Goal: Task Accomplishment & Management: Manage account settings

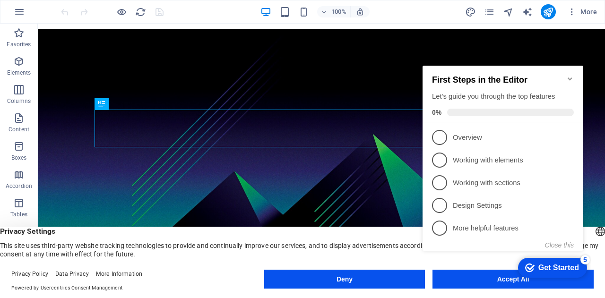
scroll to position [7, 0]
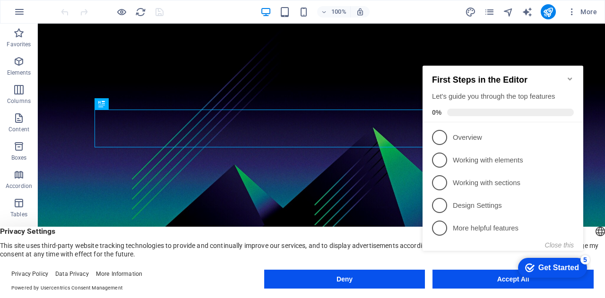
click at [569, 75] on icon "Minimize checklist" at bounding box center [570, 79] width 8 height 8
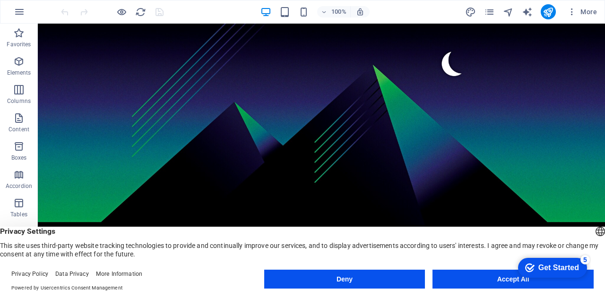
scroll to position [0, 0]
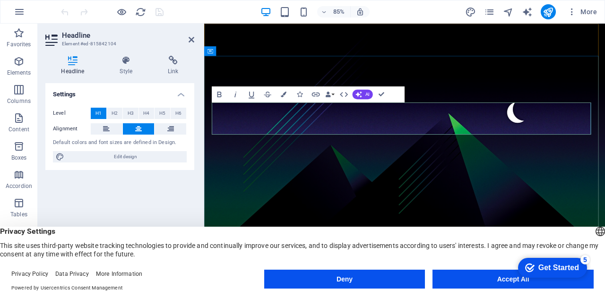
drag, startPoint x: 587, startPoint y: 123, endPoint x: 589, endPoint y: 118, distance: 6.0
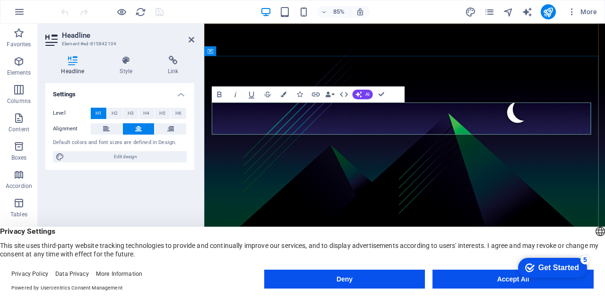
click at [409, 227] on span "Privacy Settings" at bounding box center [302, 231] width 605 height 9
click at [475, 275] on button "Accept All" at bounding box center [512, 279] width 161 height 19
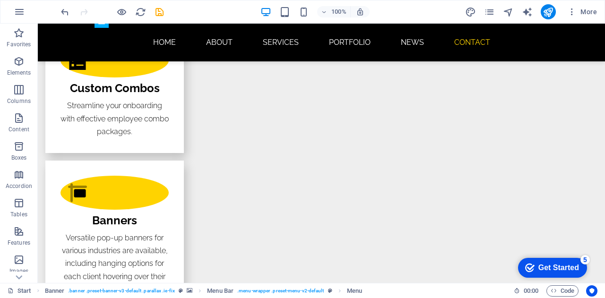
scroll to position [1970, 0]
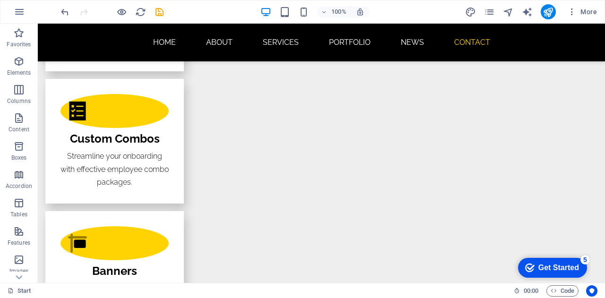
scroll to position [1923, 0]
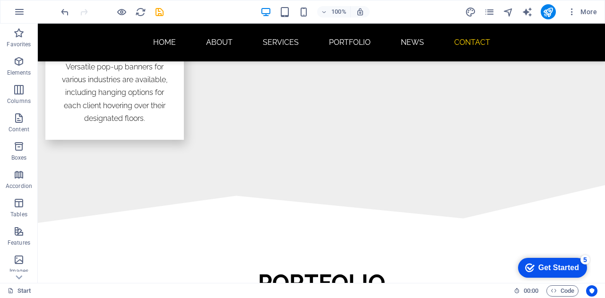
scroll to position [2270, 0]
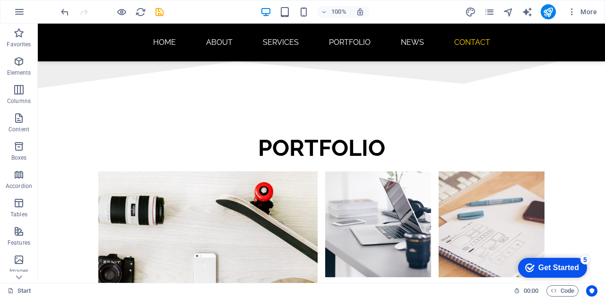
drag, startPoint x: 602, startPoint y: 218, endPoint x: 635, endPoint y: 316, distance: 103.3
click at [17, 31] on icon at bounding box center [19, 29] width 7 height 4
drag, startPoint x: 25, startPoint y: 234, endPoint x: 58, endPoint y: 152, distance: 88.6
click at [25, 234] on icon "button" at bounding box center [18, 236] width 11 height 11
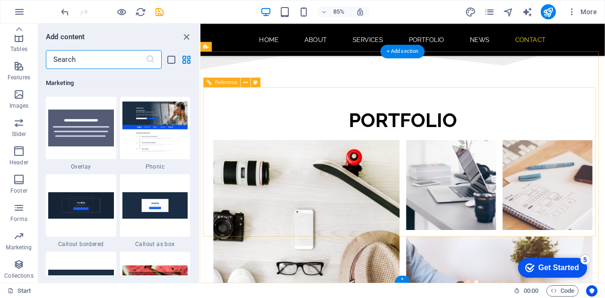
scroll to position [7697, 0]
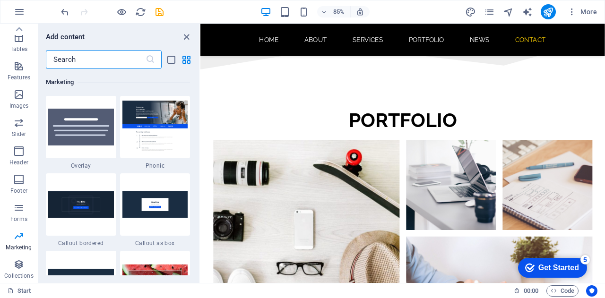
click at [137, 74] on div "Marketing" at bounding box center [118, 82] width 144 height 26
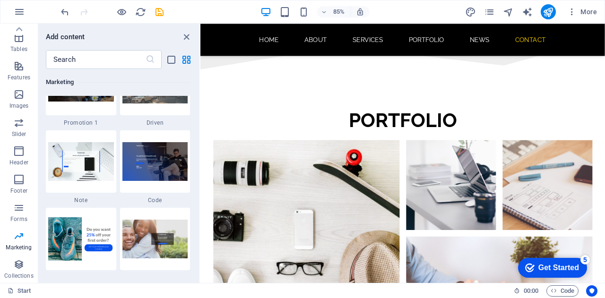
scroll to position [8207, 0]
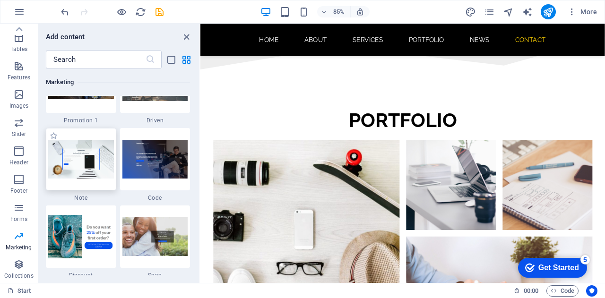
click at [79, 167] on img at bounding box center [81, 159] width 66 height 38
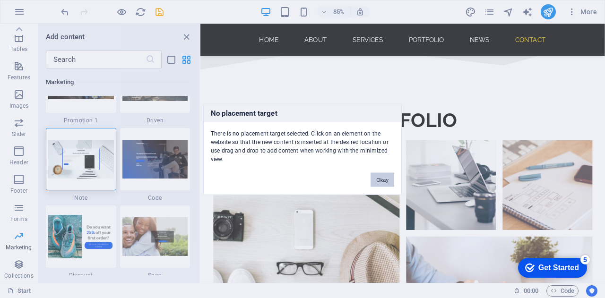
click at [389, 182] on button "Okay" at bounding box center [382, 179] width 24 height 14
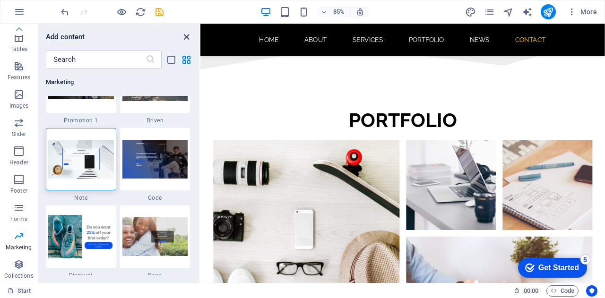
click at [184, 38] on icon "close panel" at bounding box center [186, 37] width 11 height 11
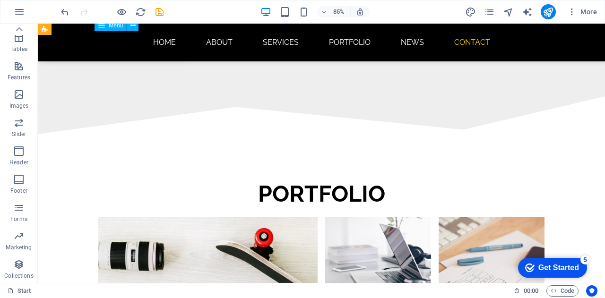
scroll to position [2270, 0]
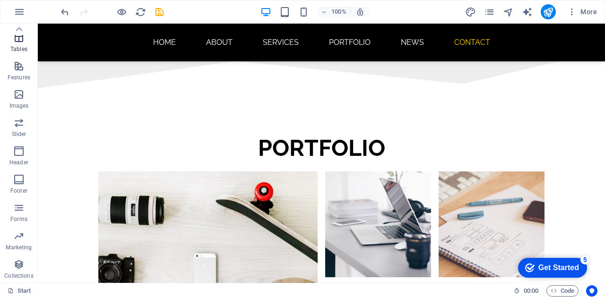
click at [33, 55] on button "Tables" at bounding box center [19, 42] width 38 height 28
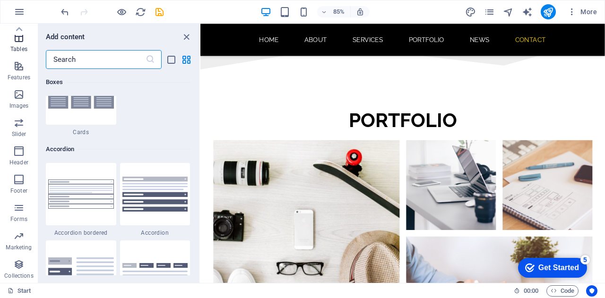
scroll to position [3273, 0]
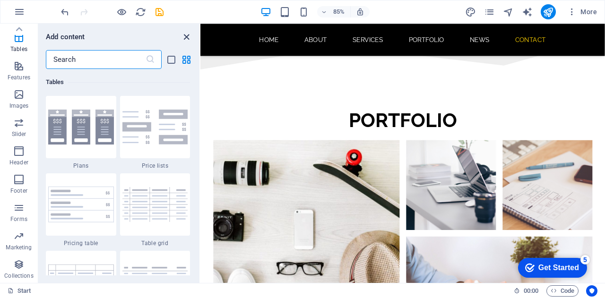
click at [189, 36] on icon "close panel" at bounding box center [186, 37] width 11 height 11
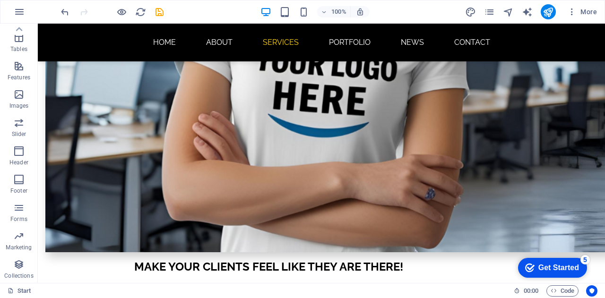
scroll to position [797, 0]
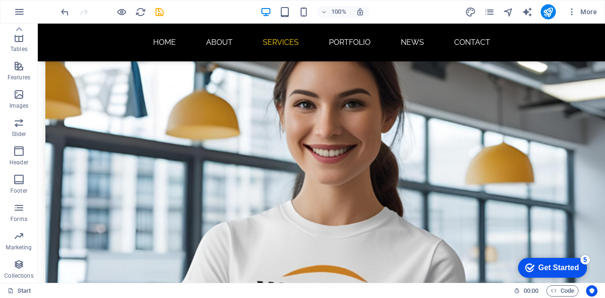
click at [545, 264] on div "Get Started" at bounding box center [558, 268] width 41 height 9
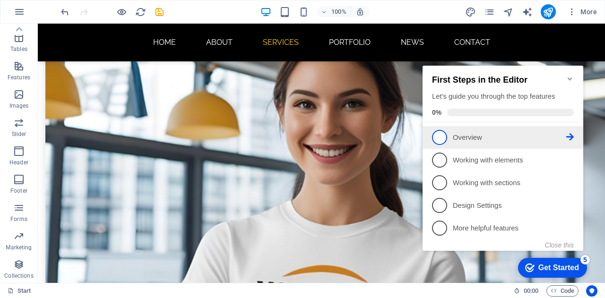
click at [490, 137] on p "Overview - incomplete" at bounding box center [509, 138] width 113 height 10
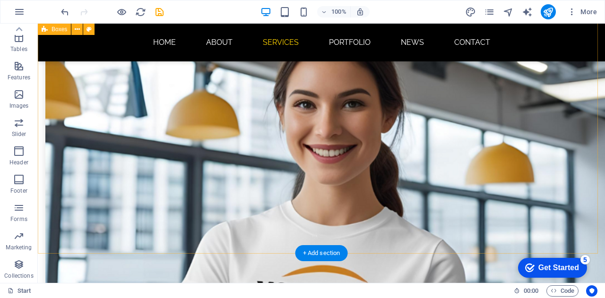
scroll to position [0, 0]
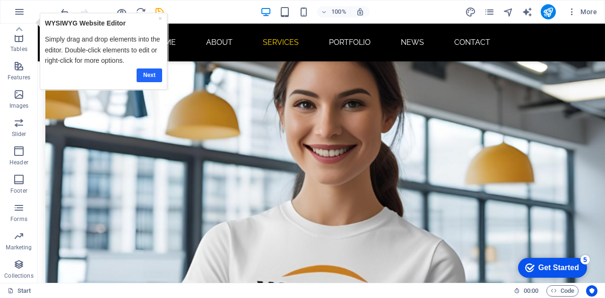
click at [149, 75] on link "Next" at bounding box center [150, 75] width 26 height 14
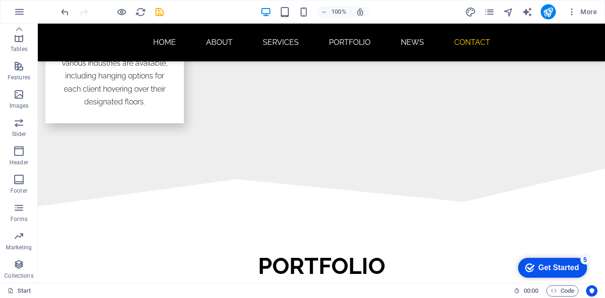
scroll to position [2270, 0]
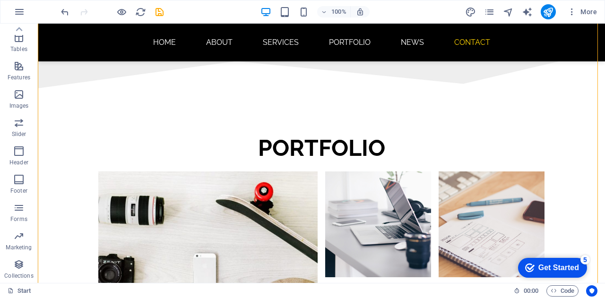
drag, startPoint x: 570, startPoint y: 186, endPoint x: 604, endPoint y: 175, distance: 36.0
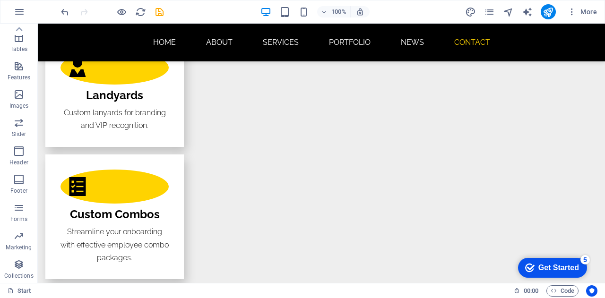
scroll to position [1821, 0]
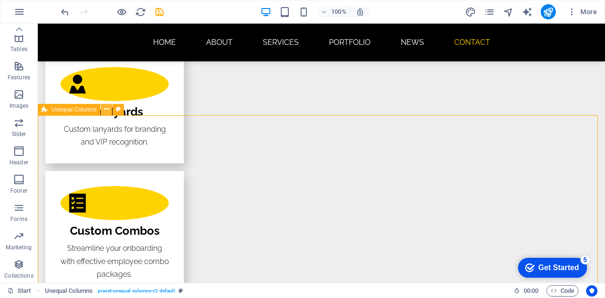
click at [108, 110] on icon at bounding box center [106, 109] width 5 height 10
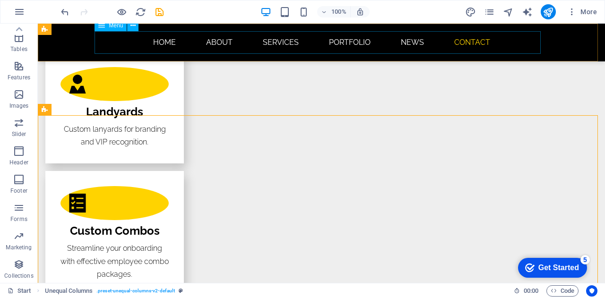
click at [167, 38] on nav "Home About Services Portfolio News Contact" at bounding box center [321, 42] width 446 height 23
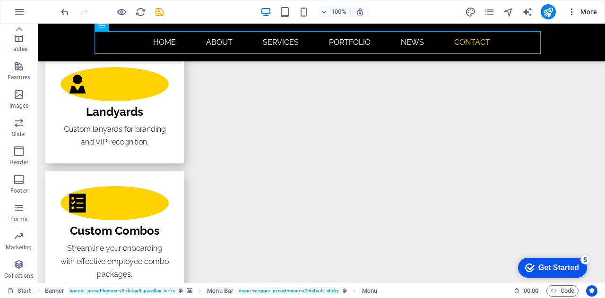
click at [579, 4] on button "More" at bounding box center [581, 11] width 37 height 15
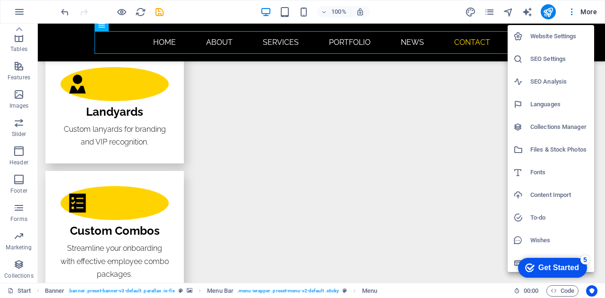
click at [560, 56] on h6 "SEO Settings" at bounding box center [559, 58] width 58 height 11
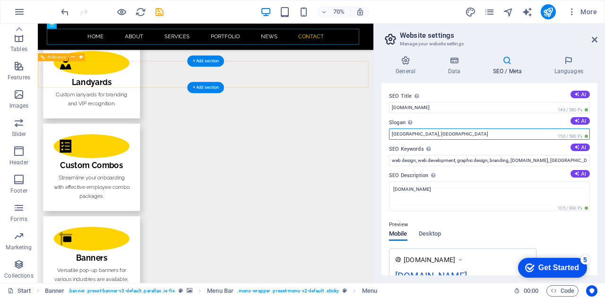
drag, startPoint x: 534, startPoint y: 155, endPoint x: 437, endPoint y: 163, distance: 97.6
drag, startPoint x: 436, startPoint y: 134, endPoint x: 377, endPoint y: 129, distance: 58.7
click at [377, 129] on div "General Data SEO / Meta Languages Website name [DOMAIN_NAME] Logo Drag files he…" at bounding box center [489, 165] width 231 height 235
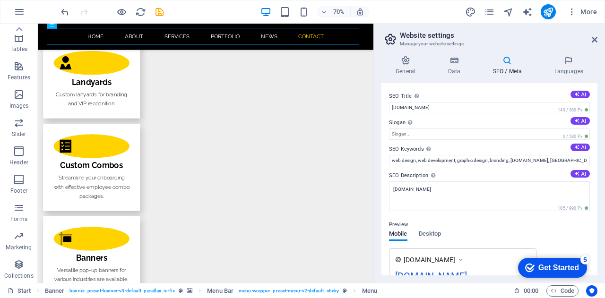
click at [377, 129] on div "General Data SEO / Meta Languages Website name [DOMAIN_NAME] Logo Drag files he…" at bounding box center [489, 165] width 231 height 235
click at [419, 132] on input "Slogan The slogan of your website. AI" at bounding box center [489, 134] width 201 height 11
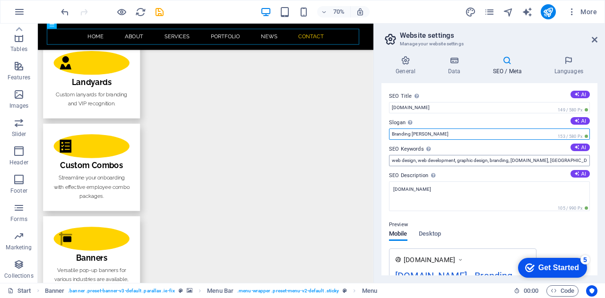
type input "Branding [PERSON_NAME]"
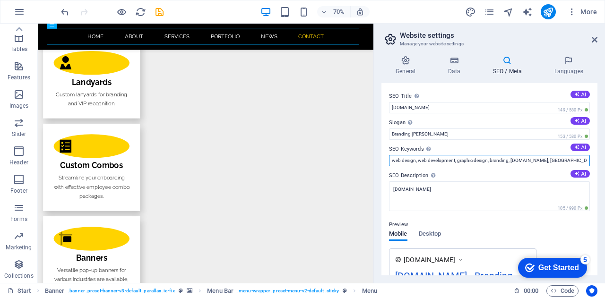
click at [462, 159] on input "web design, web development, graphic design, branding, [DOMAIN_NAME], [GEOGRAPH…" at bounding box center [489, 160] width 201 height 11
click at [462, 159] on input "D" at bounding box center [489, 160] width 201 height 11
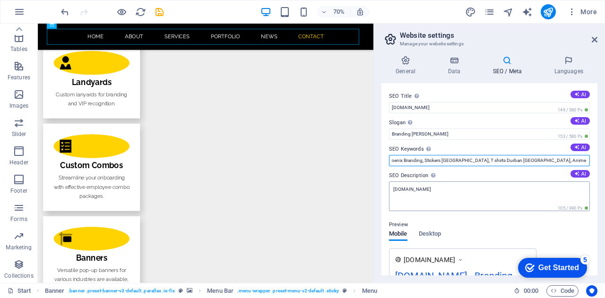
scroll to position [0, 131]
type input "Durban Branding, Business Branding, [GEOGRAPHIC_DATA] Phoenix Branding, Sticker…"
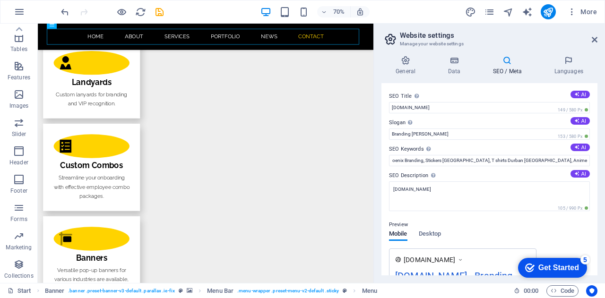
scroll to position [0, 0]
drag, startPoint x: 593, startPoint y: 157, endPoint x: 594, endPoint y: 166, distance: 8.7
click at [594, 166] on div "SEO Title The title of your website - make it something that stands out in sear…" at bounding box center [489, 179] width 216 height 192
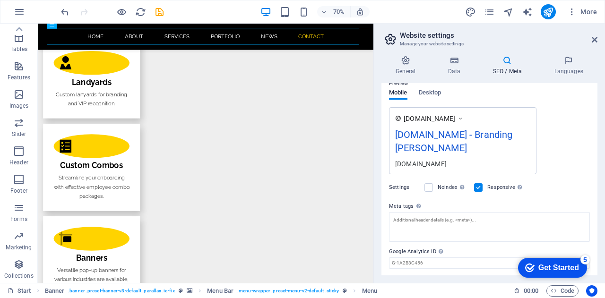
scroll to position [167, 0]
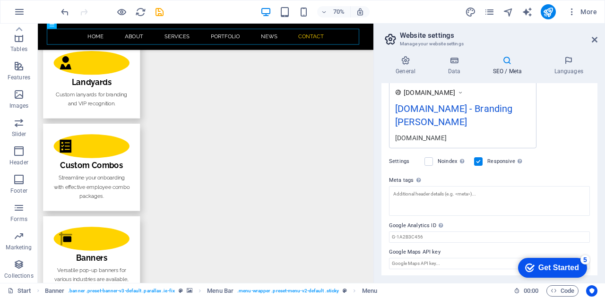
drag, startPoint x: 596, startPoint y: 156, endPoint x: 43, endPoint y: 24, distance: 569.4
click at [438, 260] on input "Google Maps API key" at bounding box center [489, 263] width 201 height 11
drag, startPoint x: 459, startPoint y: 248, endPoint x: 392, endPoint y: 250, distance: 67.6
click at [392, 250] on label "Google Maps API key" at bounding box center [489, 252] width 201 height 11
click at [392, 258] on input "Google Maps API key" at bounding box center [489, 263] width 201 height 11
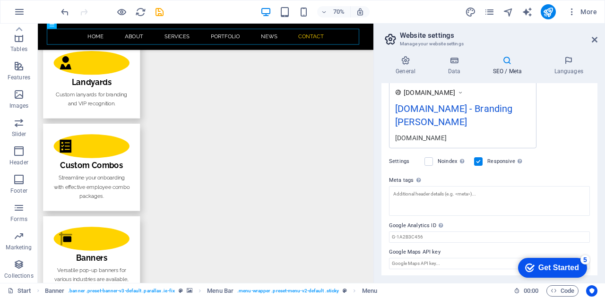
drag, startPoint x: 384, startPoint y: 247, endPoint x: 428, endPoint y: 247, distance: 43.9
click at [428, 247] on div "SEO Title The title of your website - make it something that stands out in sear…" at bounding box center [489, 179] width 216 height 192
drag, startPoint x: 598, startPoint y: 198, endPoint x: 586, endPoint y: 106, distance: 92.0
click at [586, 106] on div "General Data SEO / Meta Languages Website name [DOMAIN_NAME] Logo Drag files he…" at bounding box center [489, 165] width 231 height 235
drag, startPoint x: 594, startPoint y: 182, endPoint x: 581, endPoint y: 7, distance: 175.8
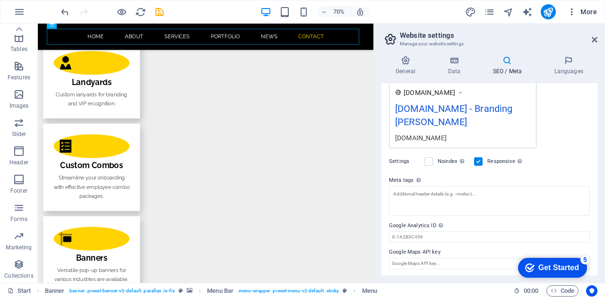
click at [581, 24] on div "Start Favorites Elements Columns Content Boxes Accordion Tables Features Images…" at bounding box center [302, 153] width 605 height 259
click at [574, 146] on div "[DOMAIN_NAME] [DOMAIN_NAME] - Branding [PERSON_NAME] [DOMAIN_NAME]" at bounding box center [489, 114] width 201 height 67
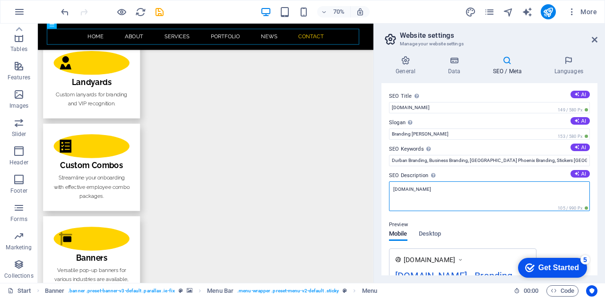
click at [452, 191] on textarea "[DOMAIN_NAME]" at bounding box center [489, 196] width 201 height 30
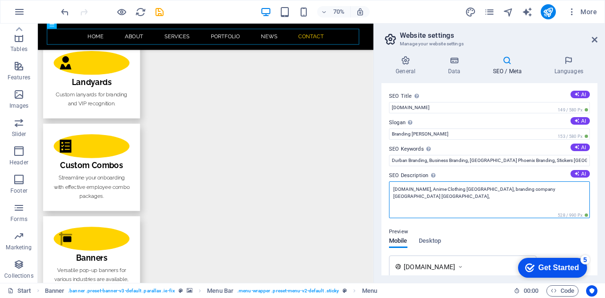
click at [556, 190] on textarea "[DOMAIN_NAME], Anime Clothing [GEOGRAPHIC_DATA], branding company [GEOGRAPHIC_D…" at bounding box center [489, 199] width 201 height 37
type textarea "[DOMAIN_NAME], Anime Clothing [GEOGRAPHIC_DATA], branding company [GEOGRAPHIC_D…"
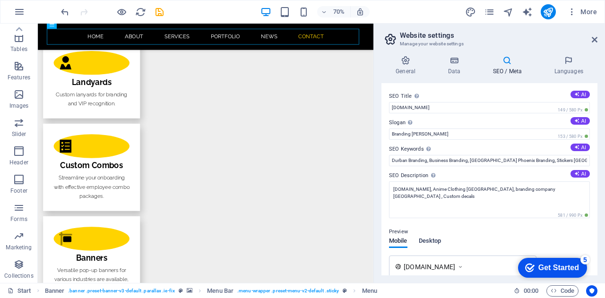
click at [428, 241] on div "Mobile Desktop" at bounding box center [415, 247] width 52 height 18
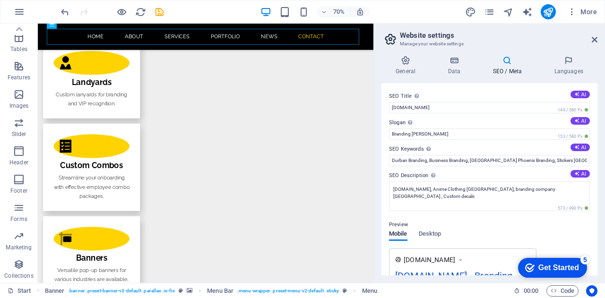
click at [561, 265] on div "Get Started" at bounding box center [558, 268] width 41 height 9
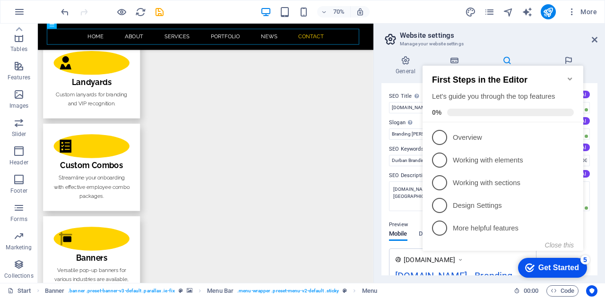
click at [492, 28] on header "Website settings Manage your website settings" at bounding box center [490, 36] width 214 height 25
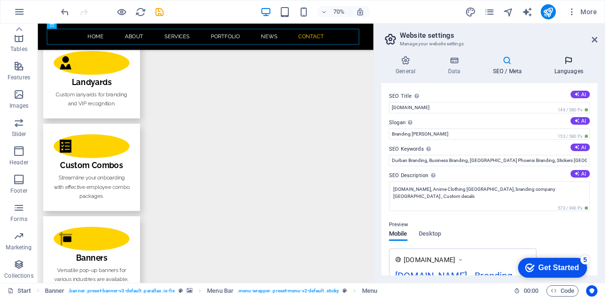
click at [566, 63] on icon at bounding box center [569, 60] width 58 height 9
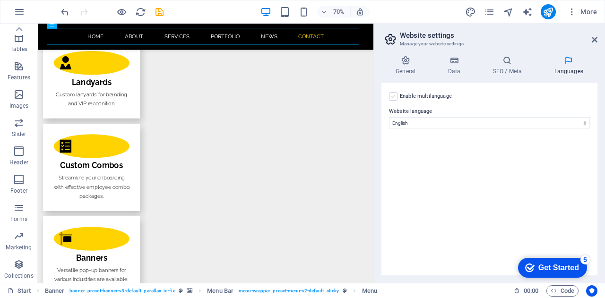
click at [396, 100] on label at bounding box center [393, 96] width 9 height 9
click at [0, 0] on input "Enable multilanguage To disable multilanguage delete all languages until only o…" at bounding box center [0, 0] width 0 height 0
select select
click at [567, 64] on icon at bounding box center [569, 60] width 58 height 9
click at [509, 68] on h4 "SEO / Meta" at bounding box center [508, 66] width 61 height 20
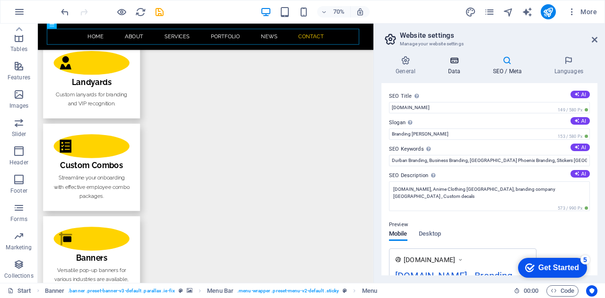
click at [466, 71] on h4 "Data" at bounding box center [455, 66] width 45 height 20
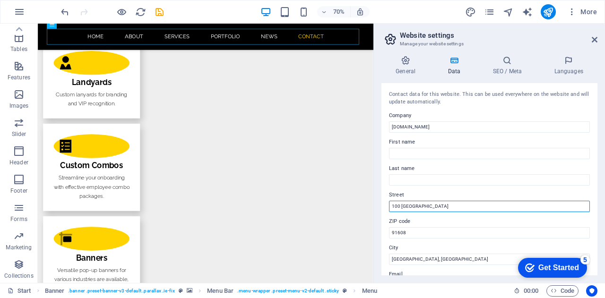
drag, startPoint x: 486, startPoint y: 228, endPoint x: 444, endPoint y: 255, distance: 50.2
type input "9"
type input "P"
type input "[STREET_ADDRESS]"
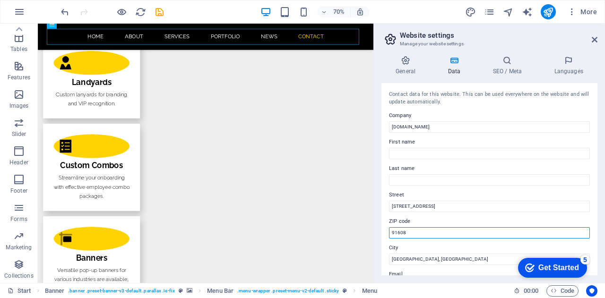
drag, startPoint x: 465, startPoint y: 254, endPoint x: 426, endPoint y: 293, distance: 55.5
type input "4068"
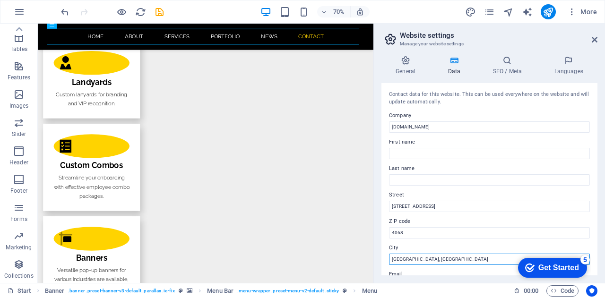
click at [456, 260] on input "[GEOGRAPHIC_DATA], [GEOGRAPHIC_DATA]" at bounding box center [489, 259] width 201 height 11
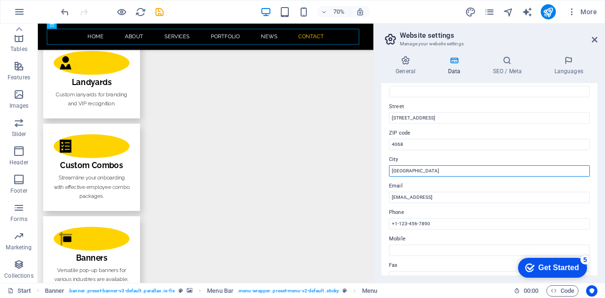
scroll to position [90, 0]
type input "[GEOGRAPHIC_DATA]"
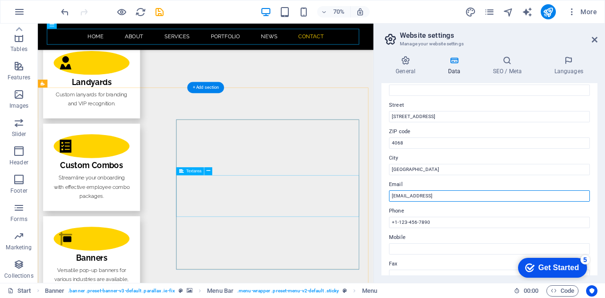
drag, startPoint x: 546, startPoint y: 221, endPoint x: 275, endPoint y: 285, distance: 277.8
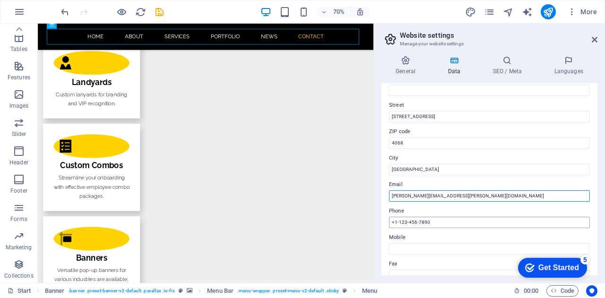
type input "[PERSON_NAME][EMAIL_ADDRESS][PERSON_NAME][DOMAIN_NAME]"
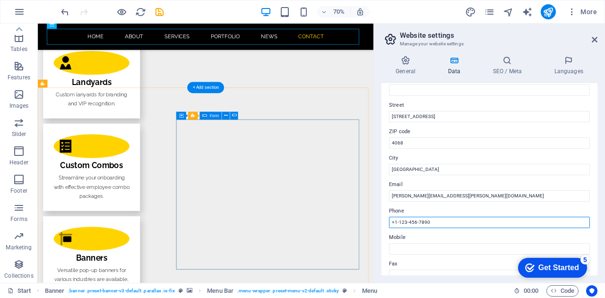
drag, startPoint x: 473, startPoint y: 242, endPoint x: 369, endPoint y: 301, distance: 119.3
type input "="
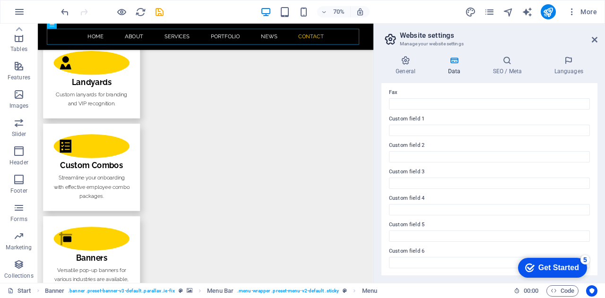
scroll to position [0, 0]
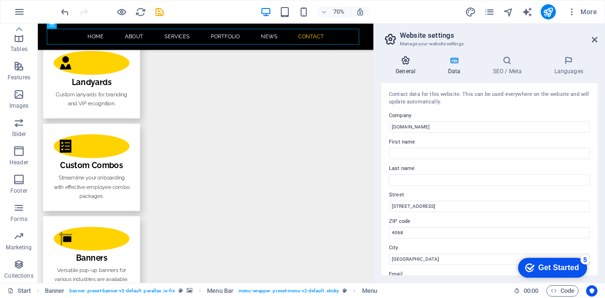
type input "[PHONE_NUMBER]"
click at [417, 65] on icon at bounding box center [405, 60] width 48 height 9
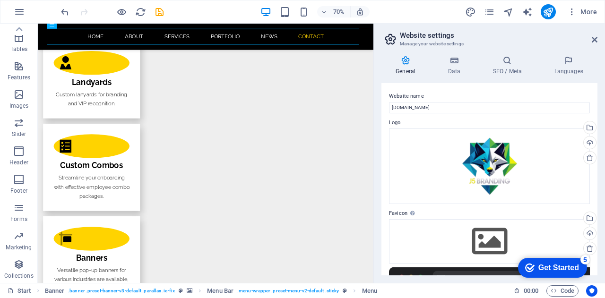
drag, startPoint x: 604, startPoint y: 125, endPoint x: 604, endPoint y: 139, distance: 14.7
click at [604, 139] on div "General Data SEO / Meta Languages Website name [DOMAIN_NAME] Logo Drag files he…" at bounding box center [489, 165] width 231 height 235
click at [458, 60] on icon at bounding box center [453, 60] width 41 height 9
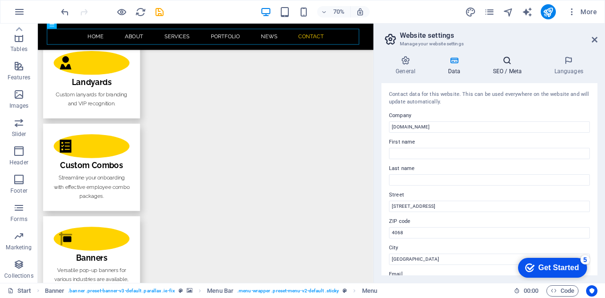
click at [513, 68] on h4 "SEO / Meta" at bounding box center [508, 66] width 61 height 20
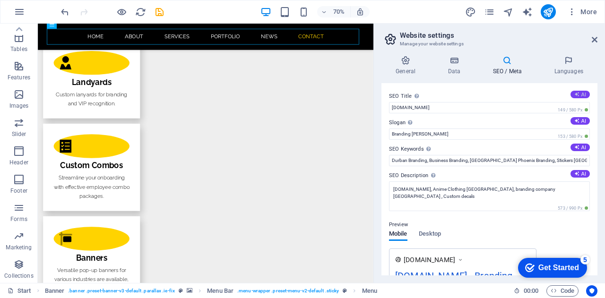
click at [574, 95] on icon at bounding box center [576, 94] width 5 height 5
type input "[DOMAIN_NAME]"
click at [580, 119] on button "AI" at bounding box center [579, 121] width 19 height 8
type input "Elevate Your Brand Experience with Our Expertise!"
click at [581, 173] on button "AI" at bounding box center [579, 174] width 19 height 8
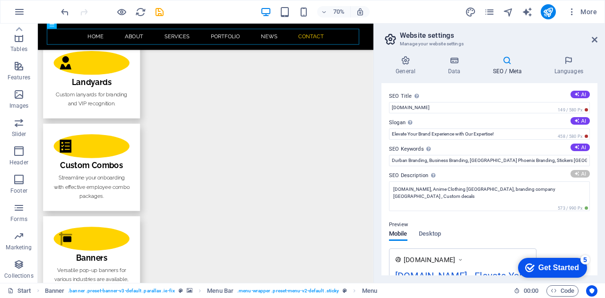
type textarea "Enhance your call centers brand with our 20+ years of BPO expertise. Free sampl…"
click at [573, 150] on button "AI" at bounding box center [579, 148] width 19 height 8
type input "corporate branding, BPO photography, custom employee packages, call center bran…"
click at [571, 121] on button "AI" at bounding box center [579, 121] width 19 height 8
type input "Elevate Your Brand Experience with Our Expertise!"
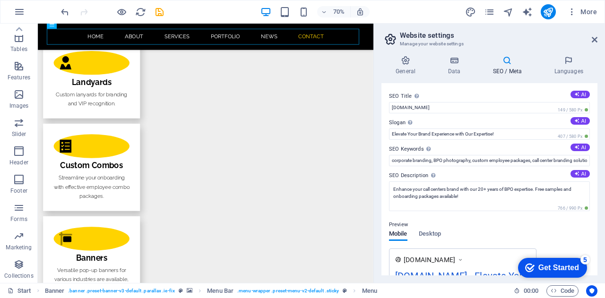
click at [559, 128] on label "Slogan The slogan of your website. AI" at bounding box center [489, 122] width 201 height 11
click at [559, 129] on input "Elevate Your Brand Experience with Our Expertise!" at bounding box center [489, 134] width 201 height 11
click at [585, 93] on button "AI" at bounding box center [579, 95] width 19 height 8
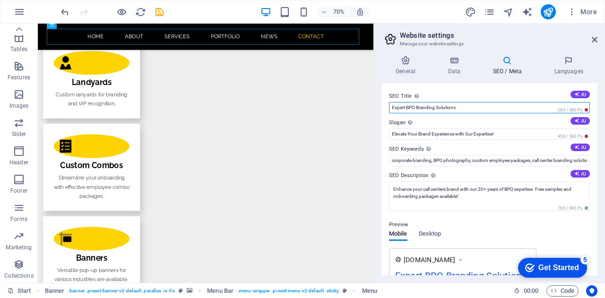
click at [407, 104] on input "Expert BPO Branding Solutions" at bounding box center [489, 107] width 201 height 11
type input "Expert business Branding Solutions"
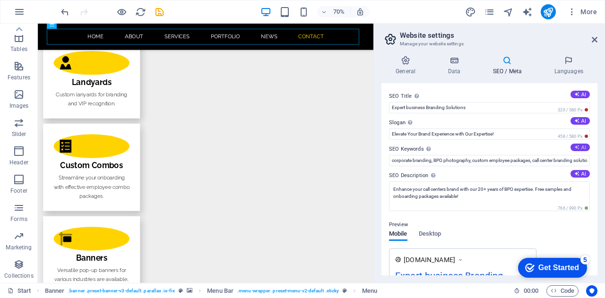
click at [580, 145] on button "AI" at bounding box center [579, 148] width 19 height 8
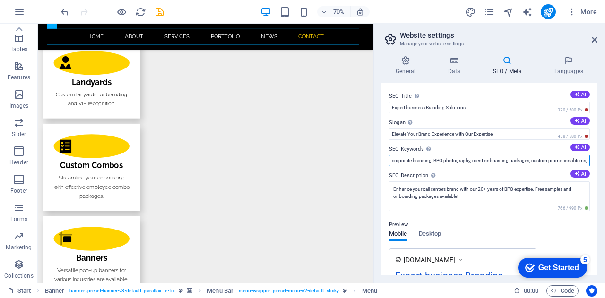
click at [460, 159] on input "corporate branding, BPO photography, client onboarding packages, custom promoti…" at bounding box center [489, 160] width 201 height 11
type input "corporate branding, client onboarding packages, custom promotional items, emplo…"
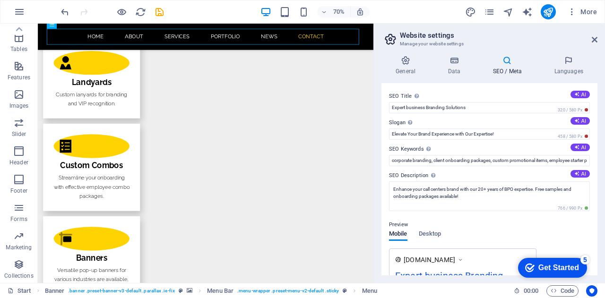
click at [588, 118] on div "SEO Title The title of your website - make it something that stands out in sear…" at bounding box center [489, 179] width 216 height 192
click at [585, 118] on button "AI" at bounding box center [579, 121] width 19 height 8
type input "Empower Your Brand, Elevate Client Experiences!"
drag, startPoint x: 592, startPoint y: 121, endPoint x: 603, endPoint y: 168, distance: 48.7
click at [603, 168] on div "General Data SEO / Meta Languages Website name [DOMAIN_NAME] Logo Drag files he…" at bounding box center [489, 165] width 231 height 235
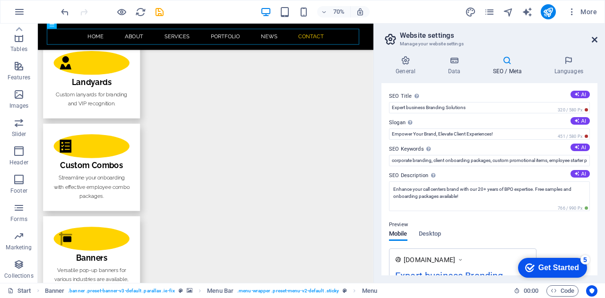
click at [595, 37] on icon at bounding box center [595, 40] width 6 height 8
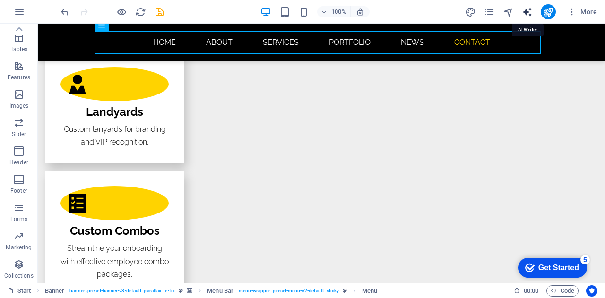
click at [526, 8] on icon "text_generator" at bounding box center [527, 12] width 11 height 11
select select "English"
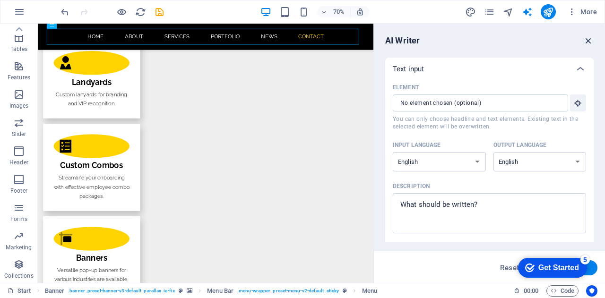
click at [585, 41] on icon "button" at bounding box center [588, 40] width 10 height 10
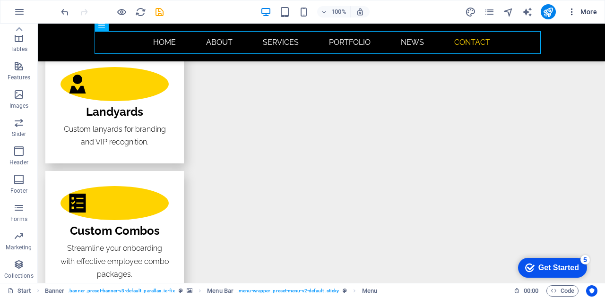
click at [572, 11] on icon "button" at bounding box center [571, 11] width 9 height 9
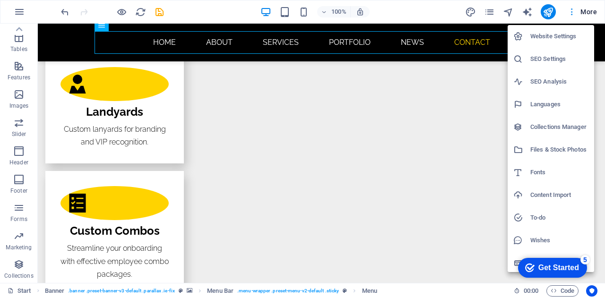
click at [572, 11] on div at bounding box center [302, 149] width 605 height 298
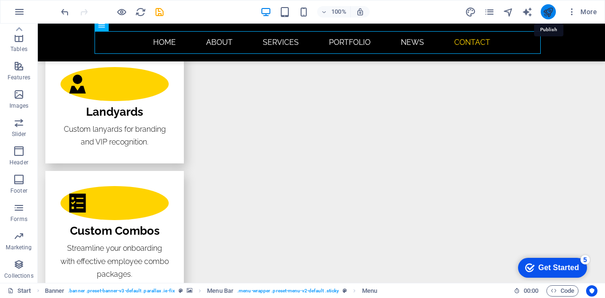
click at [552, 16] on icon "publish" at bounding box center [547, 12] width 11 height 11
